Goal: Task Accomplishment & Management: Manage account settings

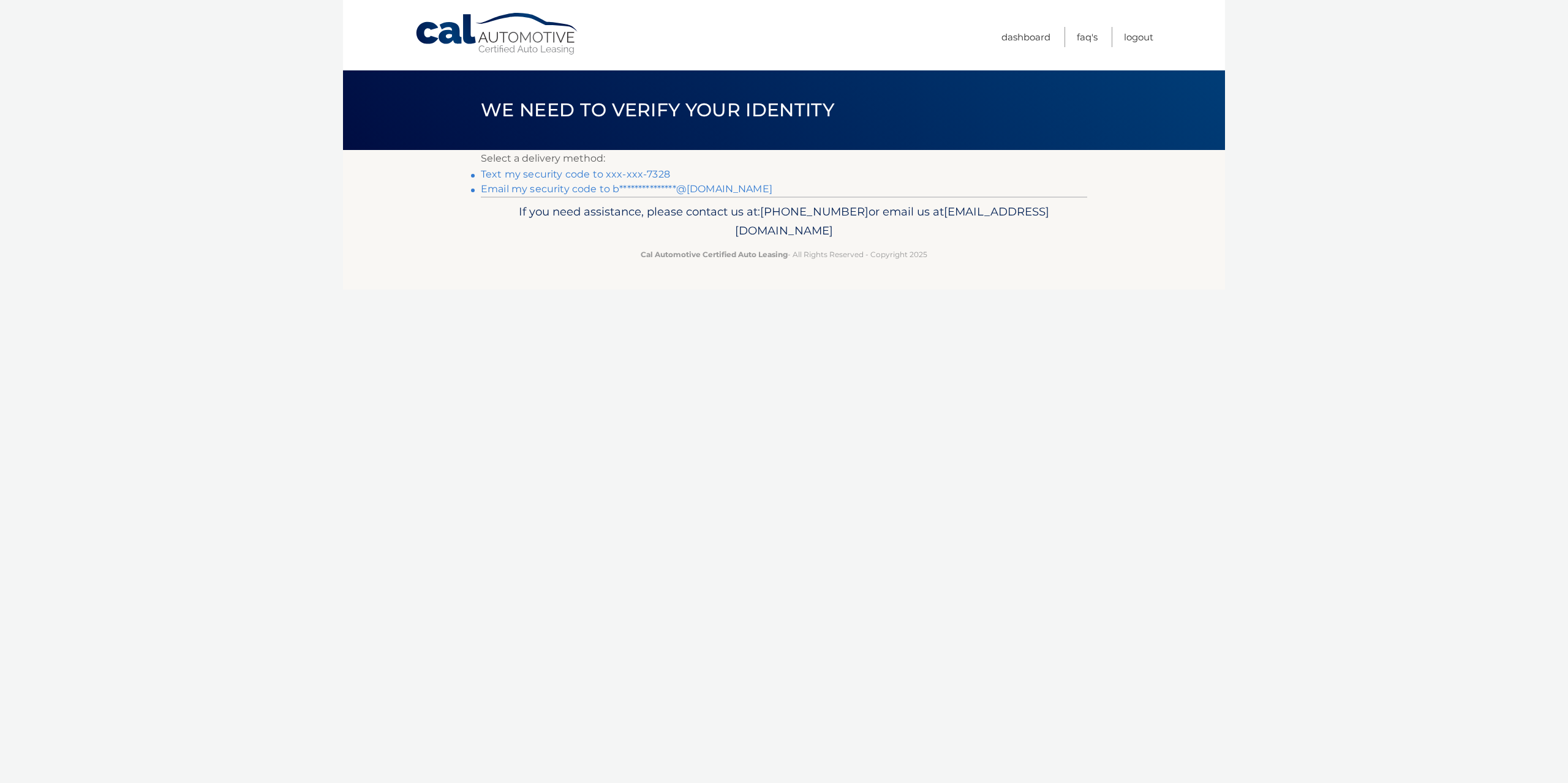
click at [523, 172] on link "Text my security code to xxx-xxx-7328" at bounding box center [575, 174] width 189 height 12
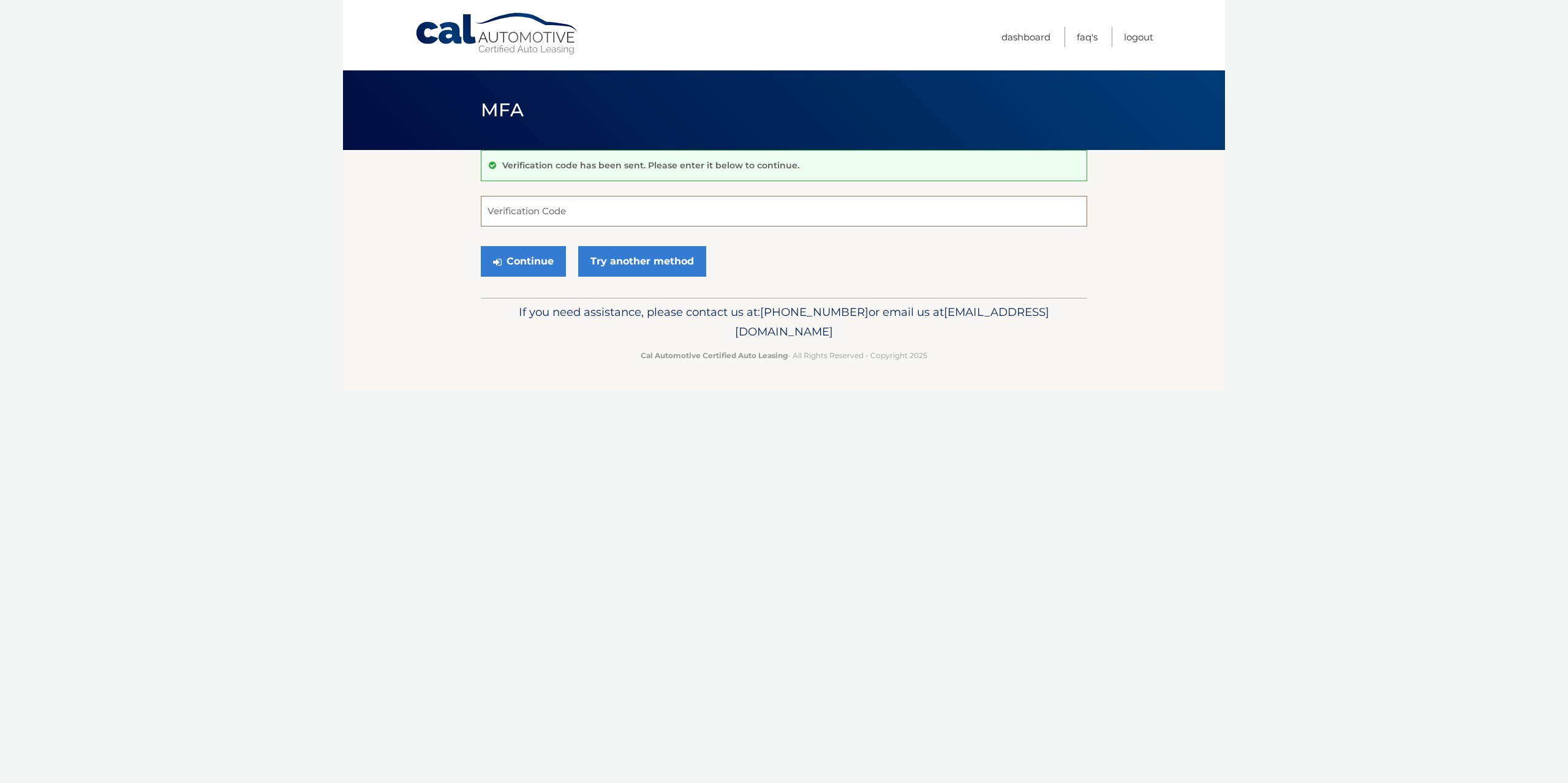
click at [598, 207] on input "Verification Code" at bounding box center [784, 211] width 606 height 31
type input "671176"
click at [481, 246] on button "Continue" at bounding box center [523, 262] width 85 height 31
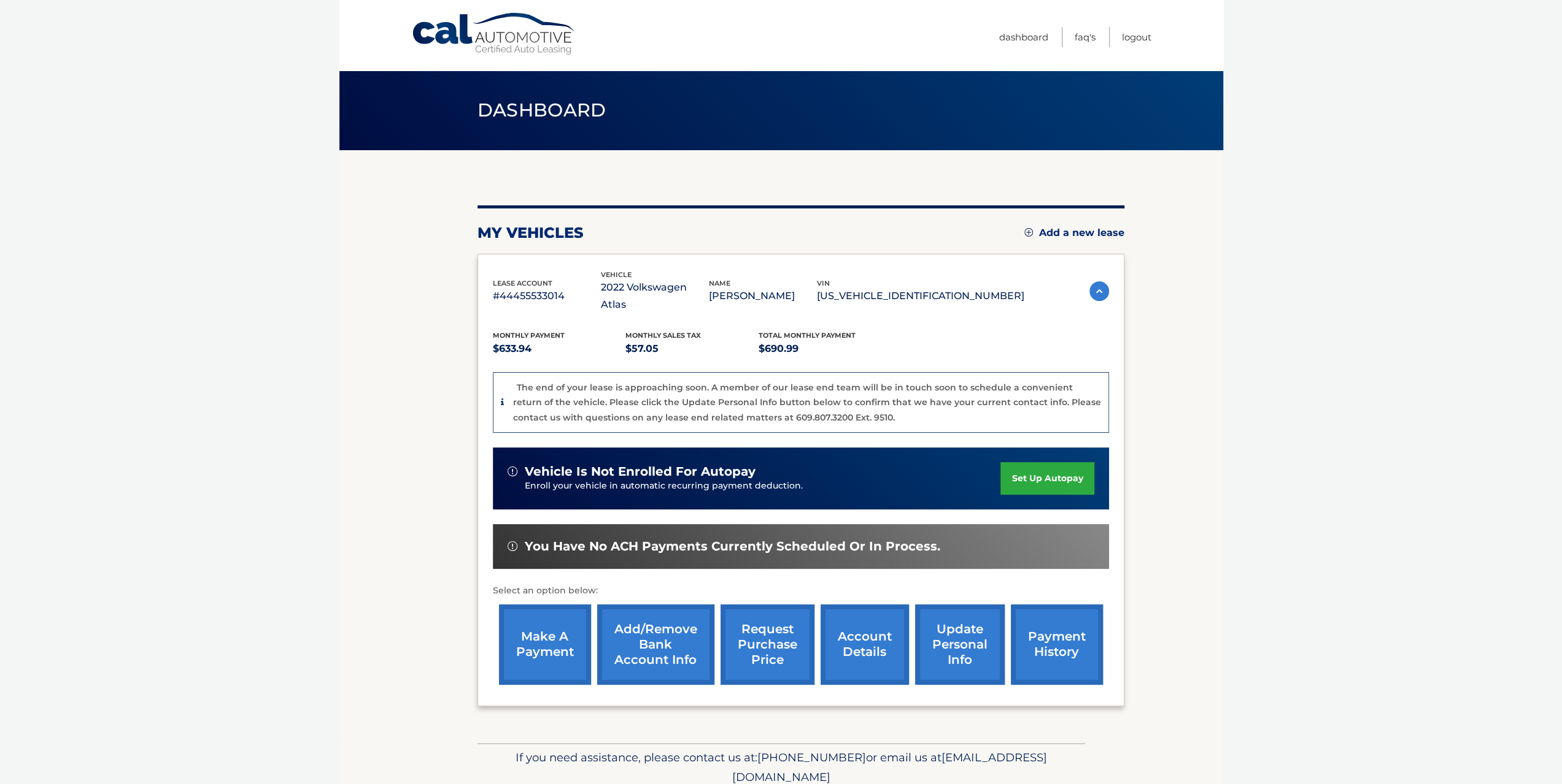
click at [572, 642] on link "make a payment" at bounding box center [545, 645] width 92 height 80
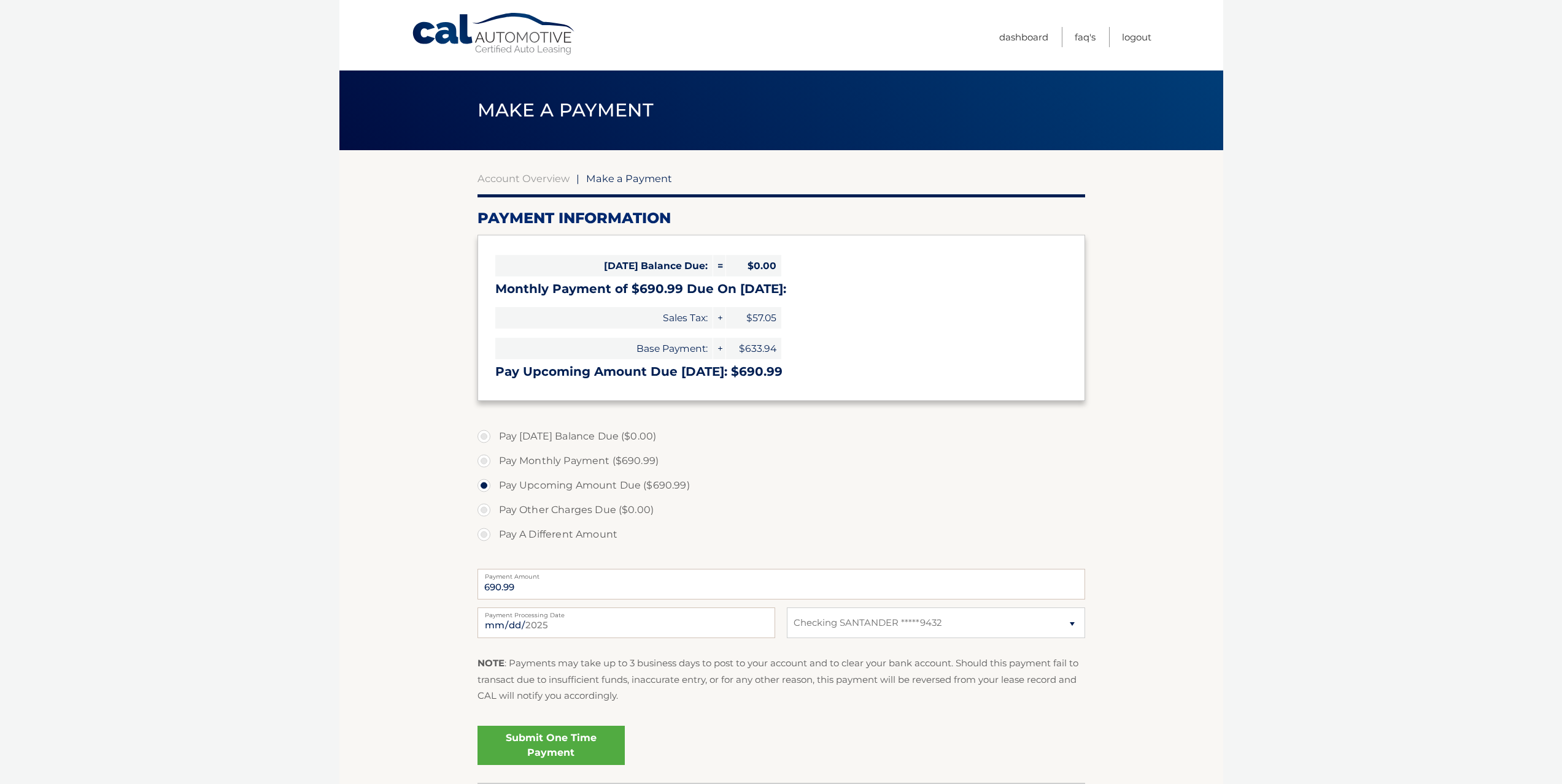
select select "MWVkOWU3ZTUtNDIyMC00MDU3LTliNmUtZmUwYzAzODVmNjM1"
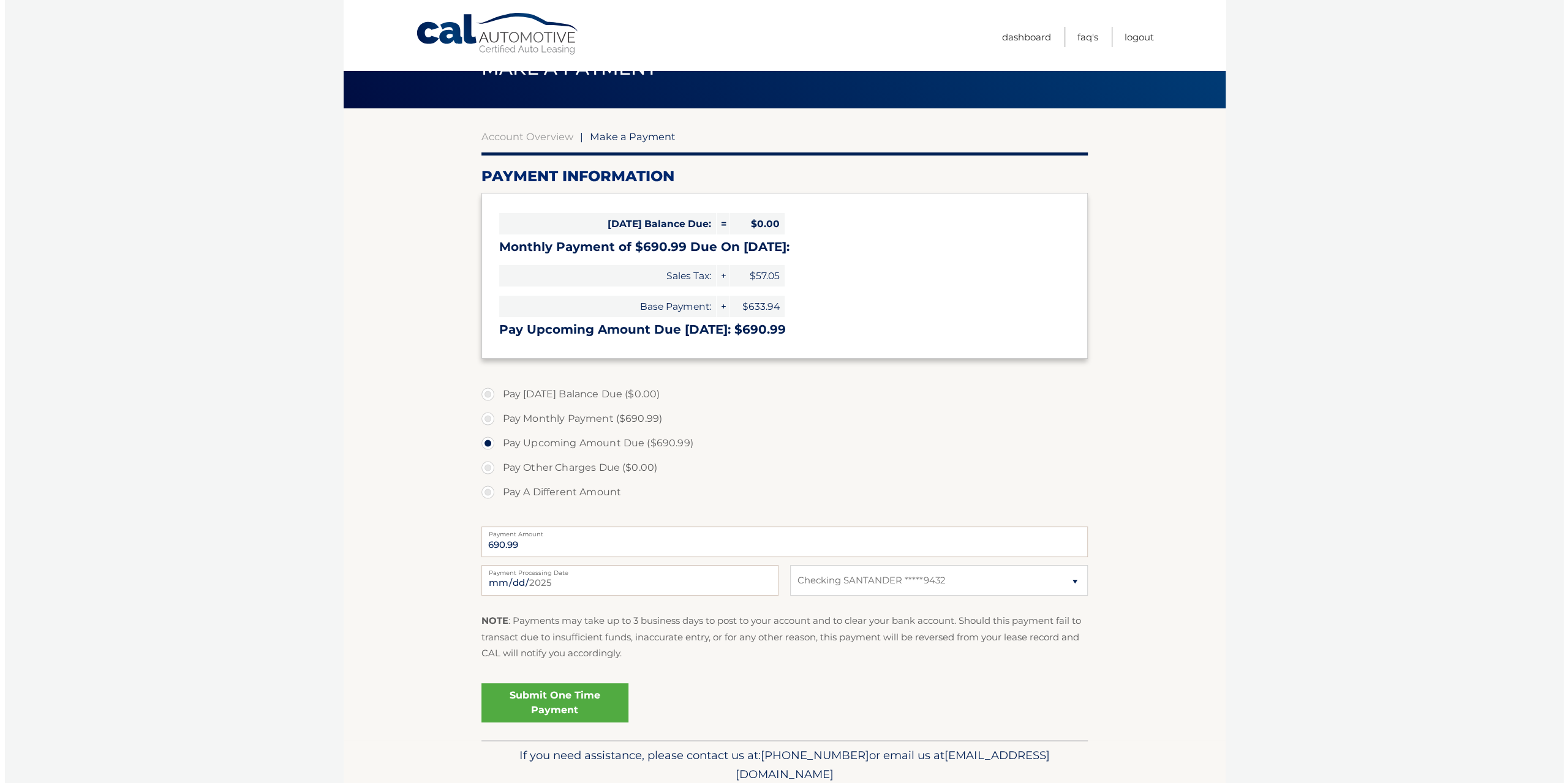
scroll to position [61, 0]
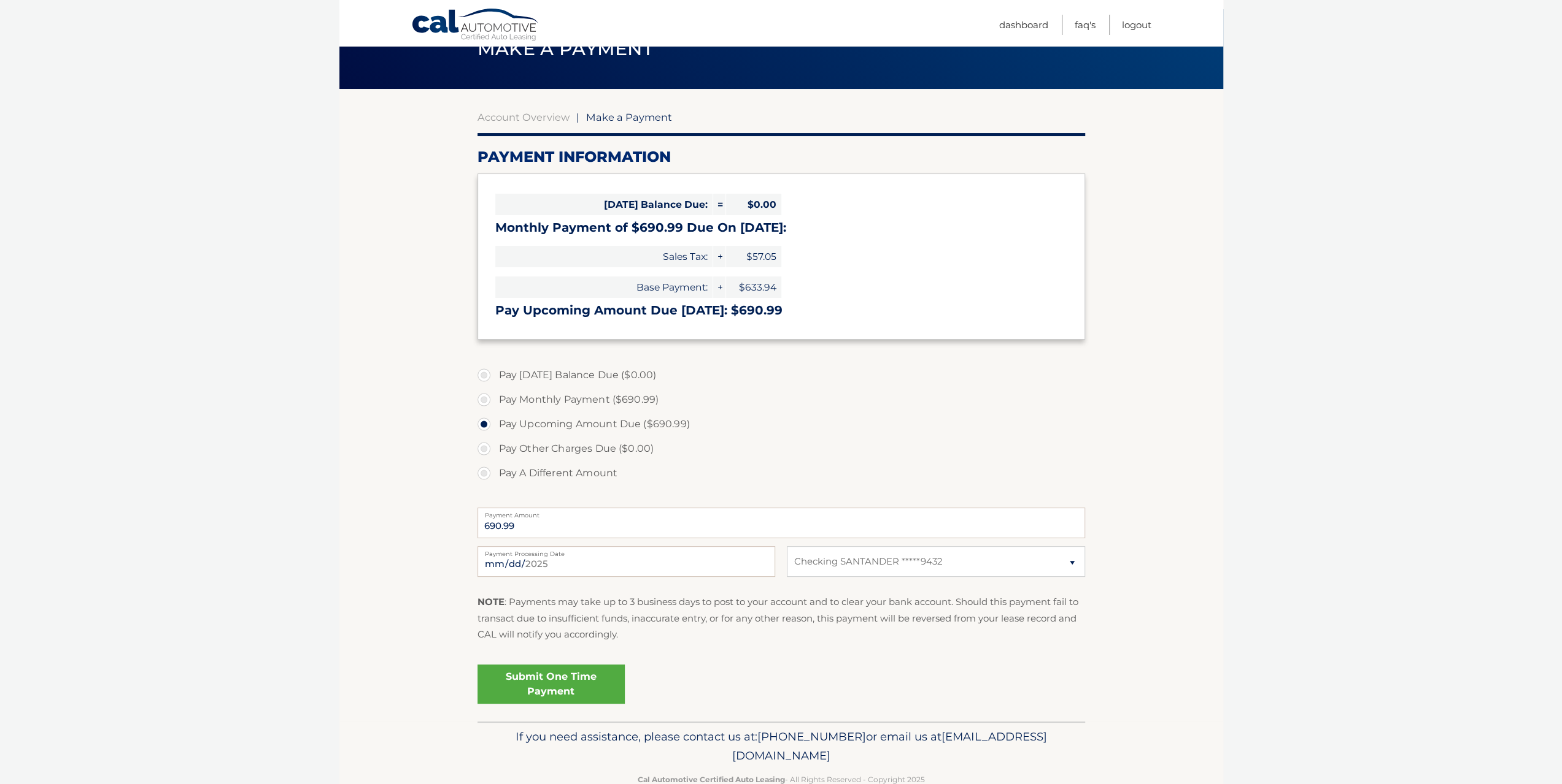
click at [562, 678] on link "Submit One Time Payment" at bounding box center [551, 684] width 147 height 40
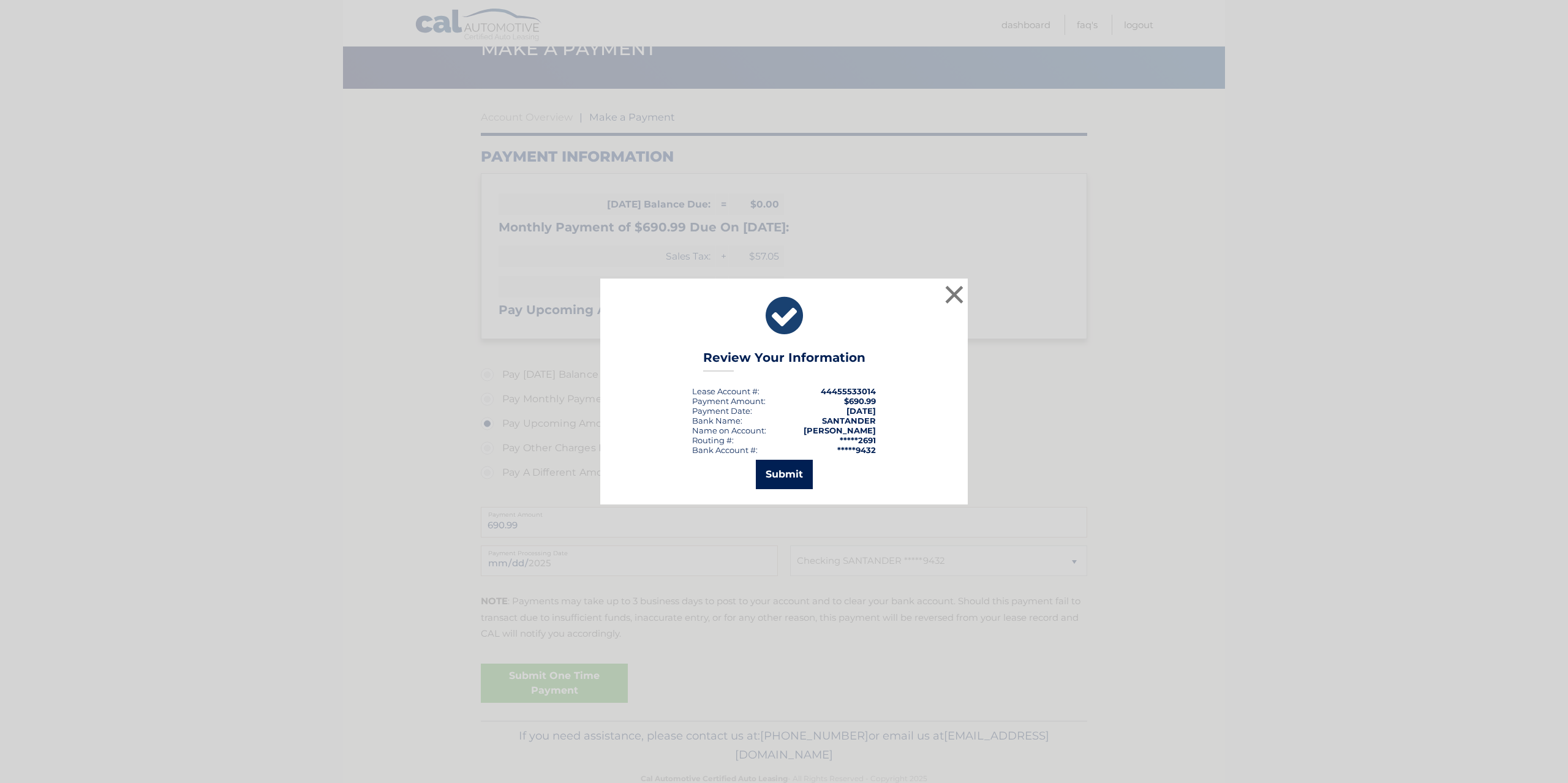
click at [779, 471] on button "Submit" at bounding box center [784, 474] width 57 height 29
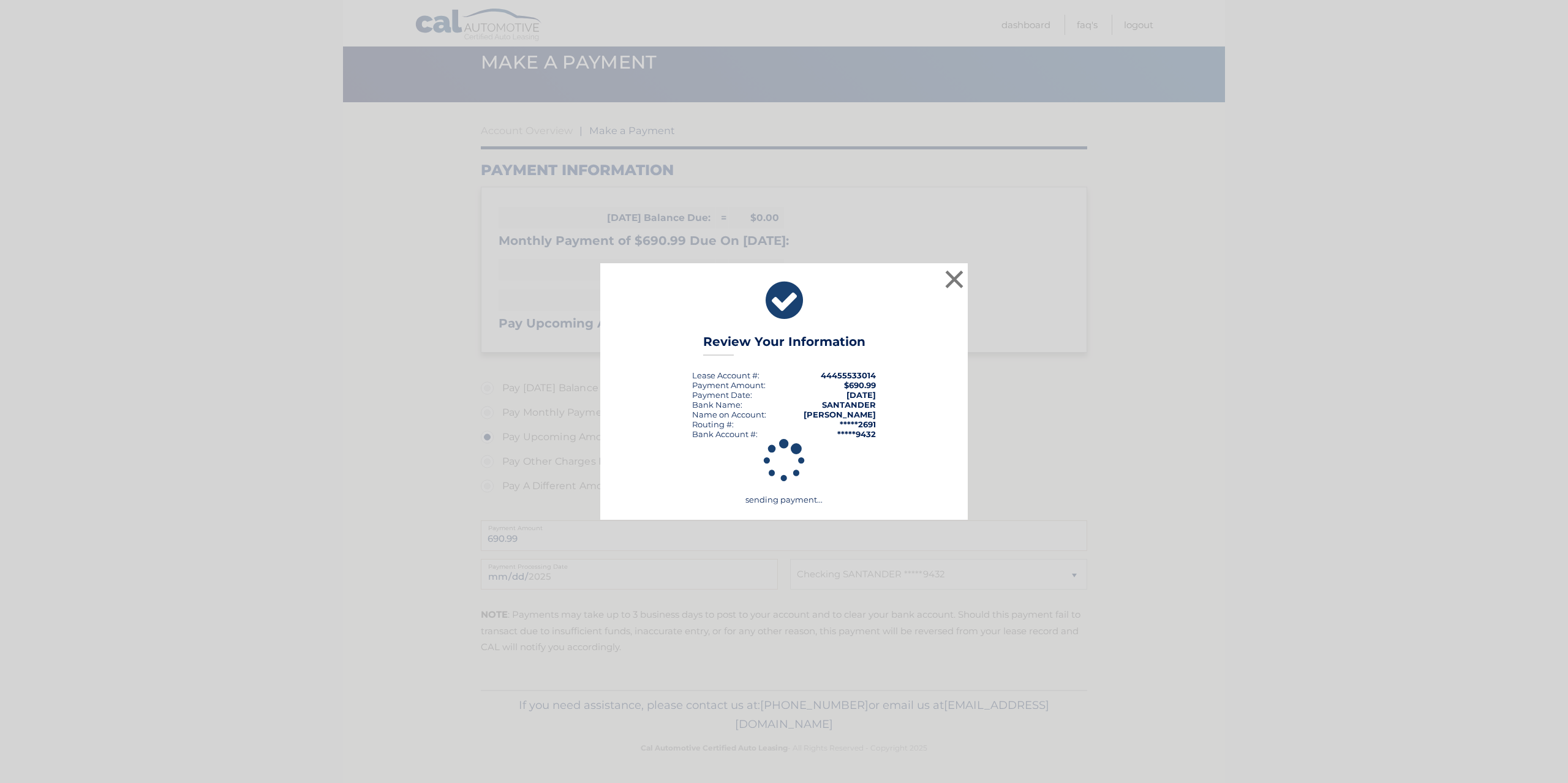
scroll to position [46, 0]
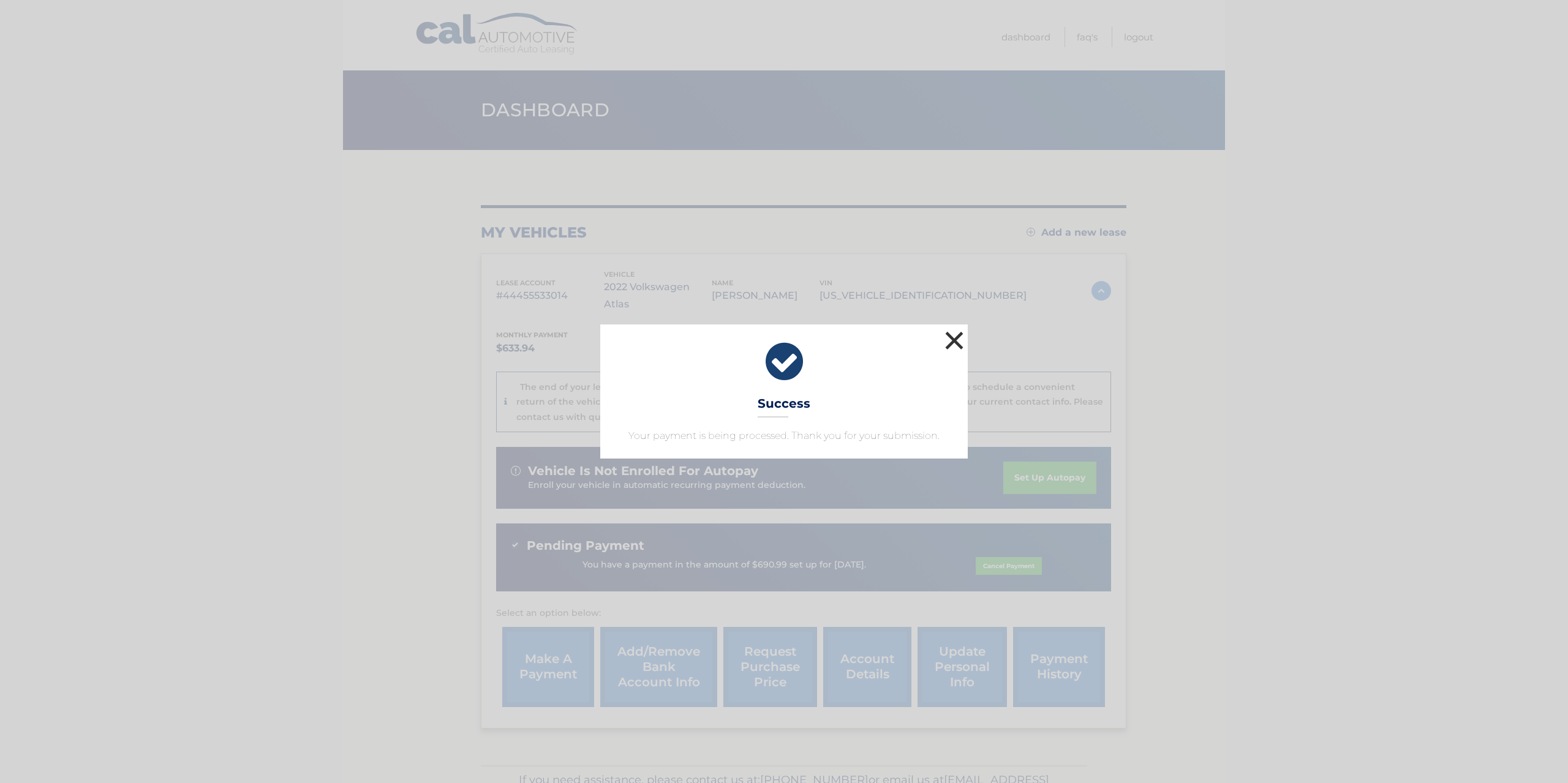
click at [951, 346] on button "×" at bounding box center [954, 340] width 24 height 24
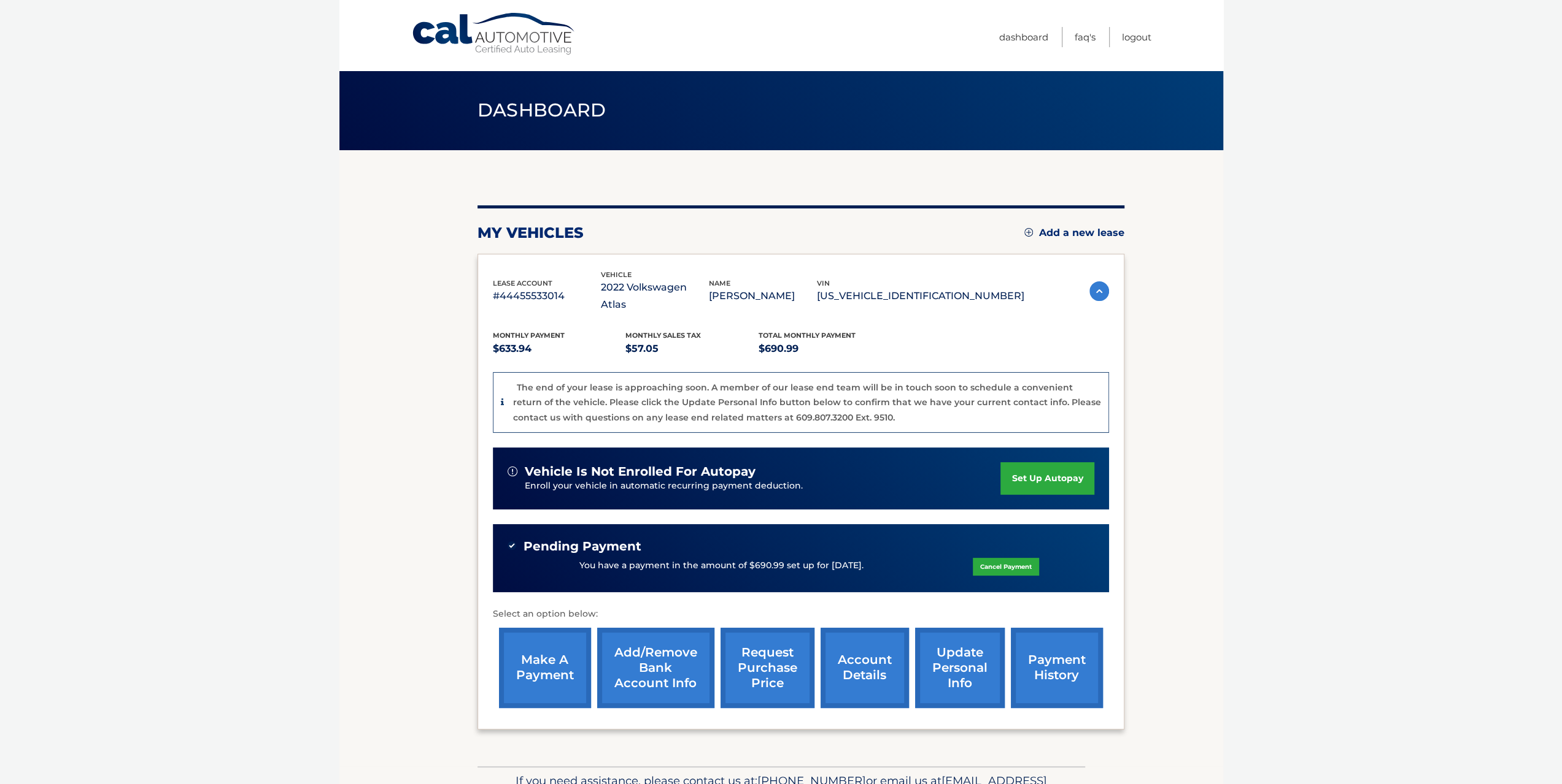
click at [777, 651] on link "request purchase price" at bounding box center [767, 668] width 94 height 80
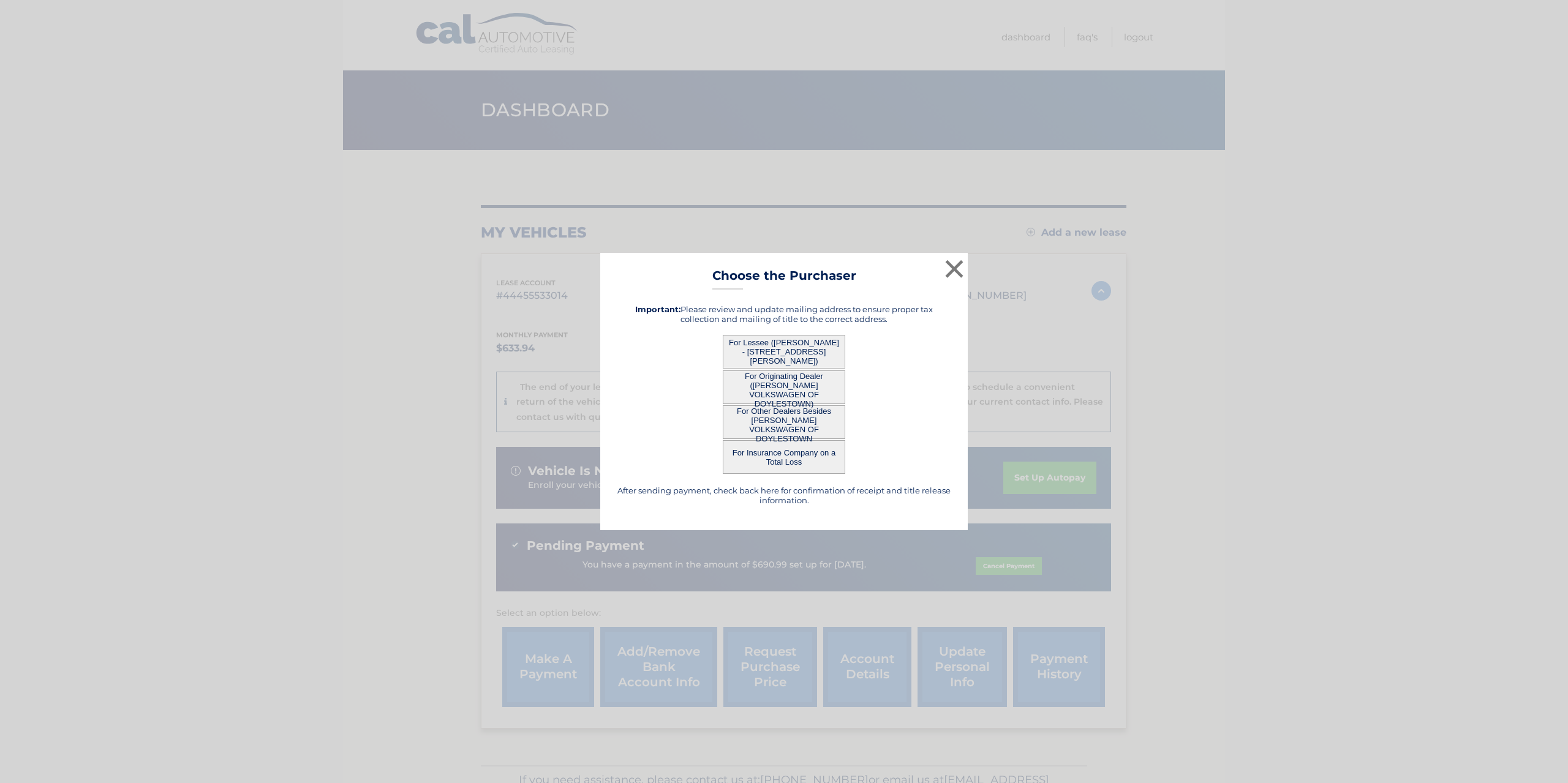
click at [779, 339] on button "For Lessee ([PERSON_NAME] - [STREET_ADDRESS][PERSON_NAME])" at bounding box center [784, 351] width 123 height 34
click at [784, 348] on button "For Lessee ([PERSON_NAME] - [STREET_ADDRESS][PERSON_NAME])" at bounding box center [784, 351] width 123 height 34
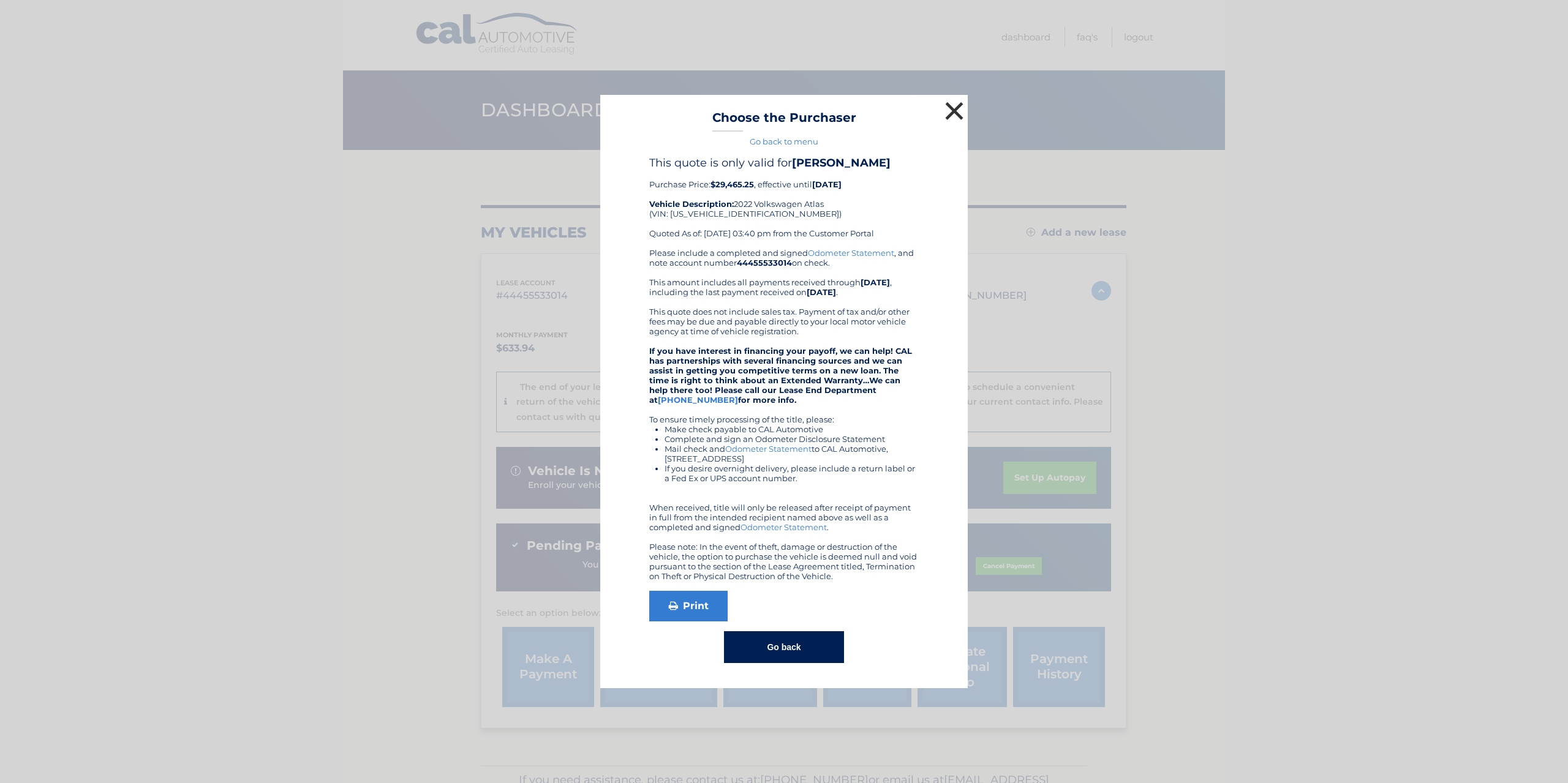
click at [958, 111] on button "×" at bounding box center [954, 110] width 24 height 24
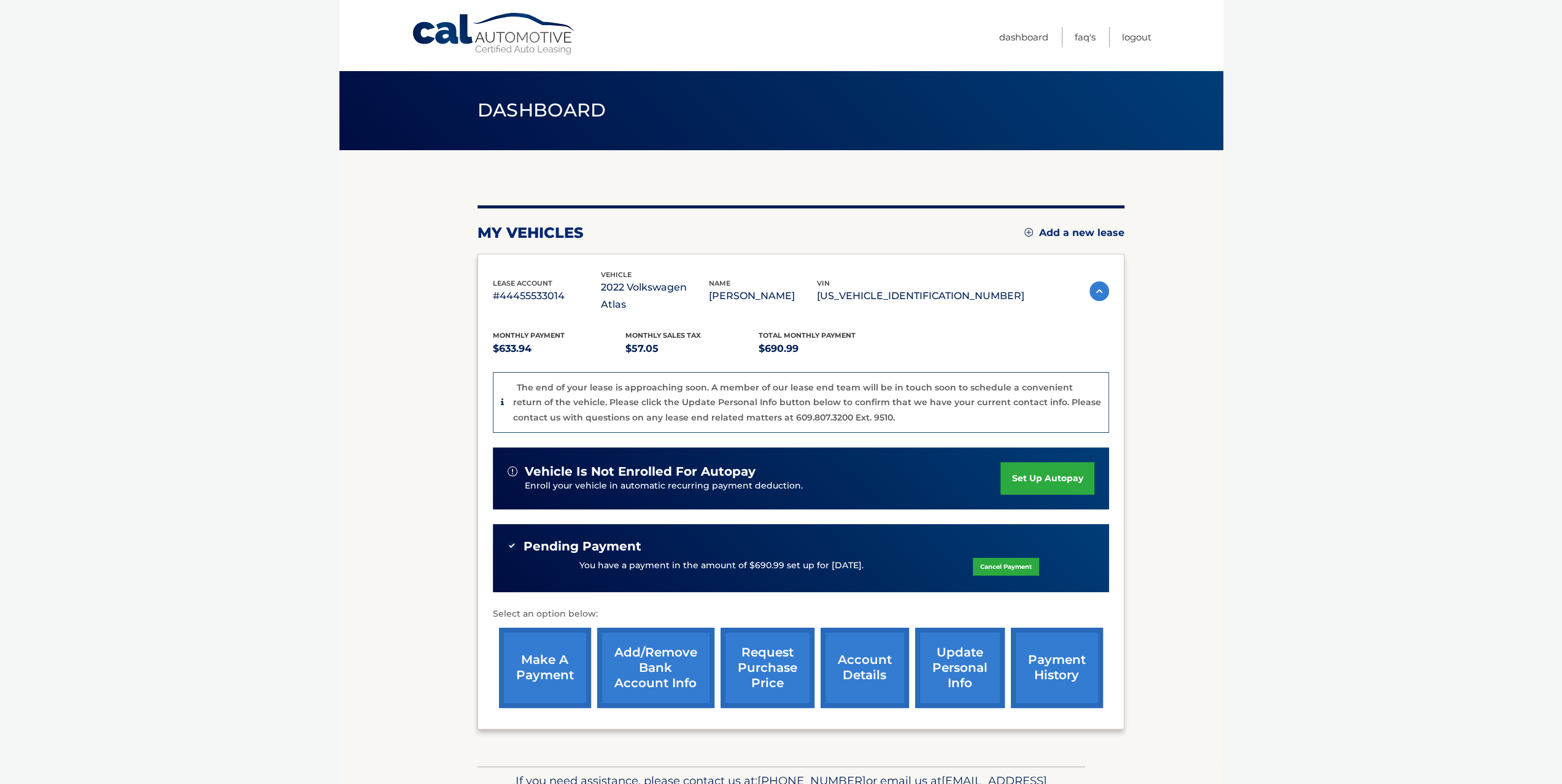
scroll to position [56, 0]
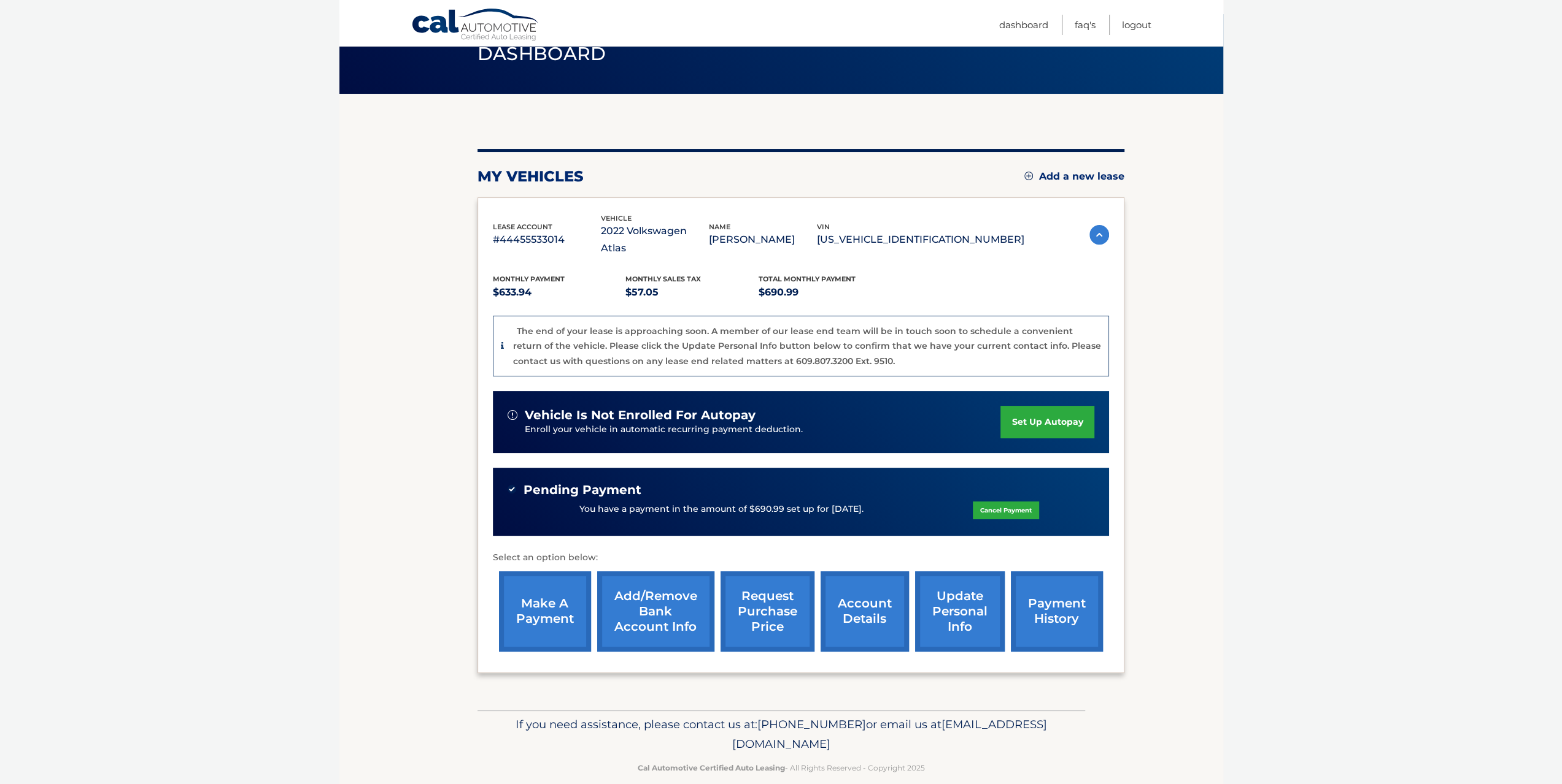
click at [871, 594] on link "account details" at bounding box center [864, 611] width 88 height 80
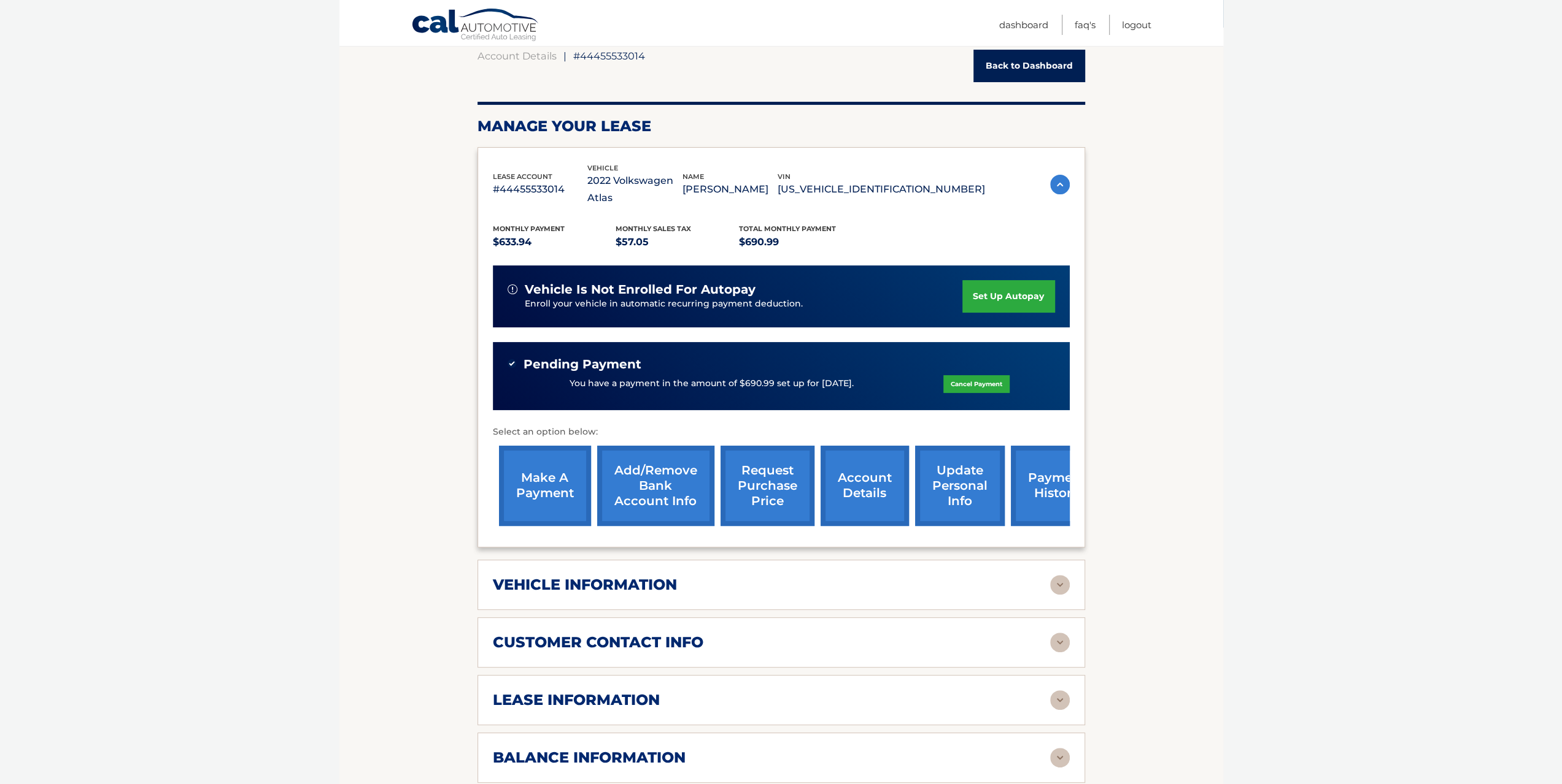
scroll to position [184, 0]
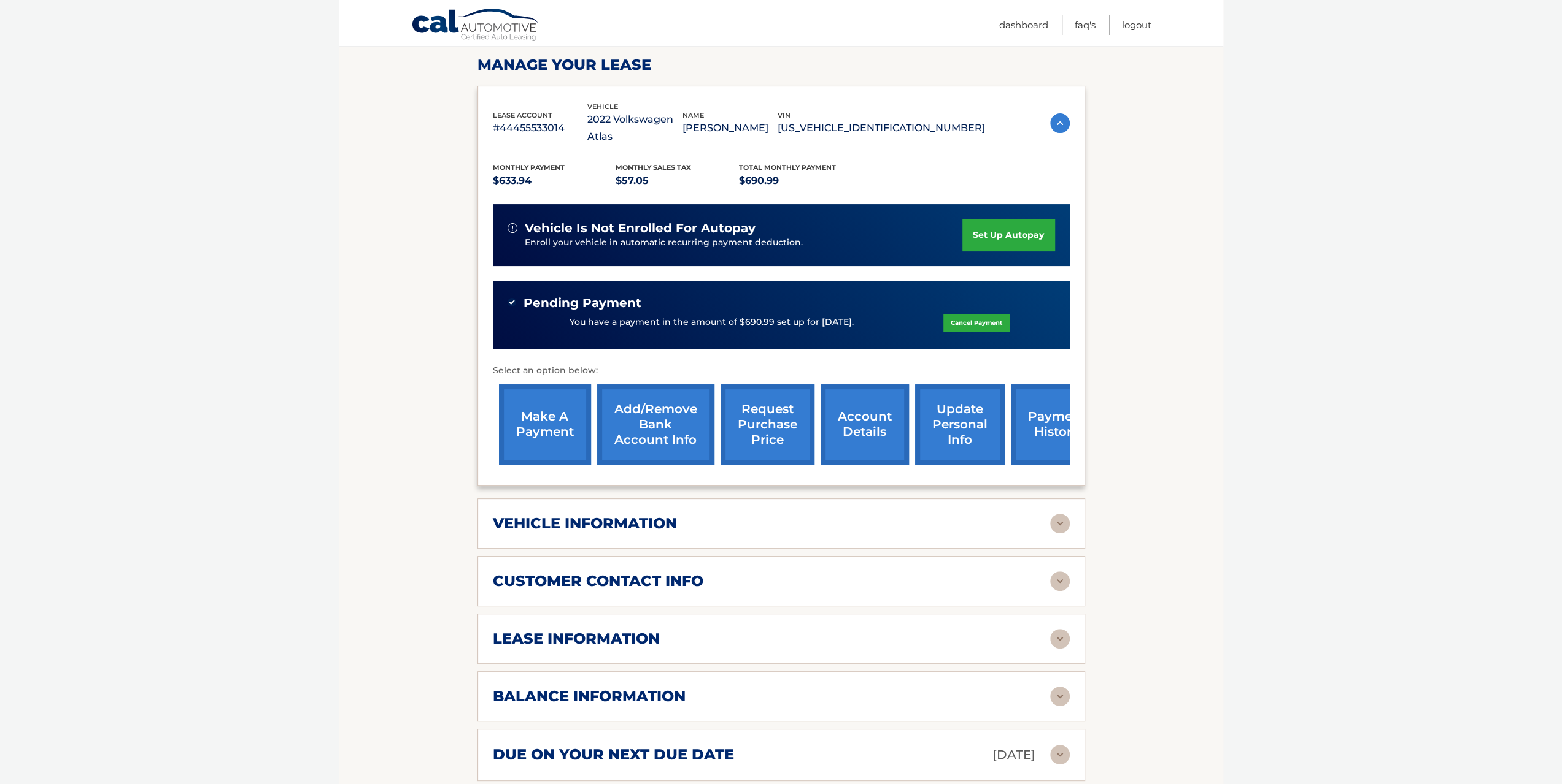
click at [1057, 687] on img at bounding box center [1060, 697] width 19 height 19
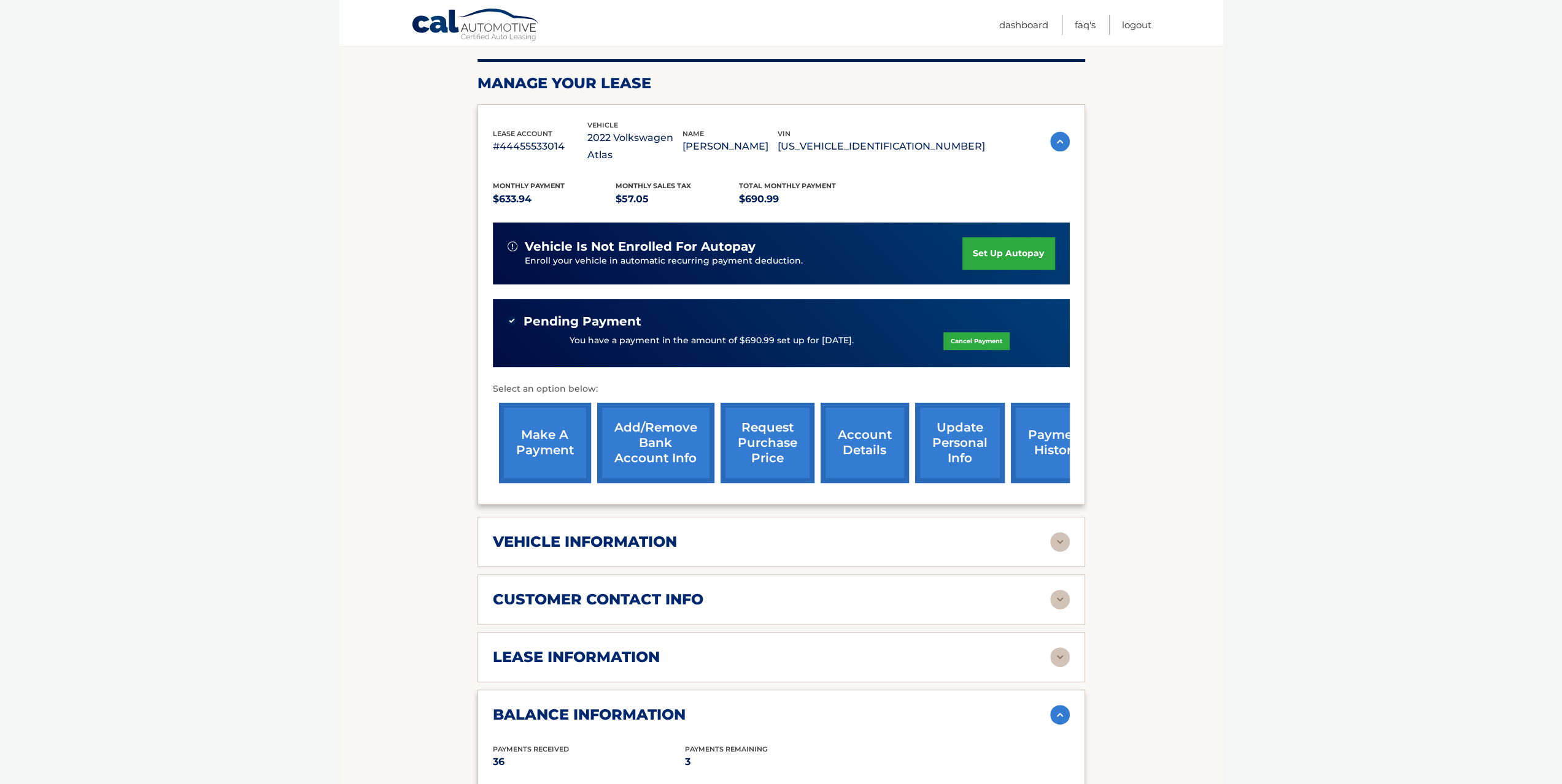
scroll to position [61, 0]
